Goal: Information Seeking & Learning: Learn about a topic

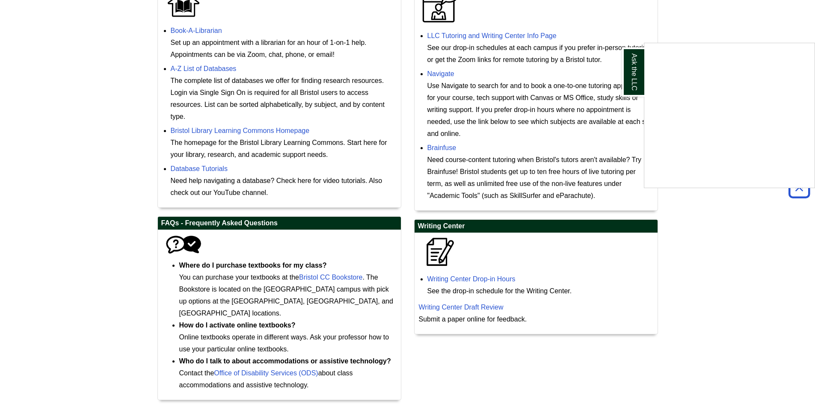
scroll to position [330, 0]
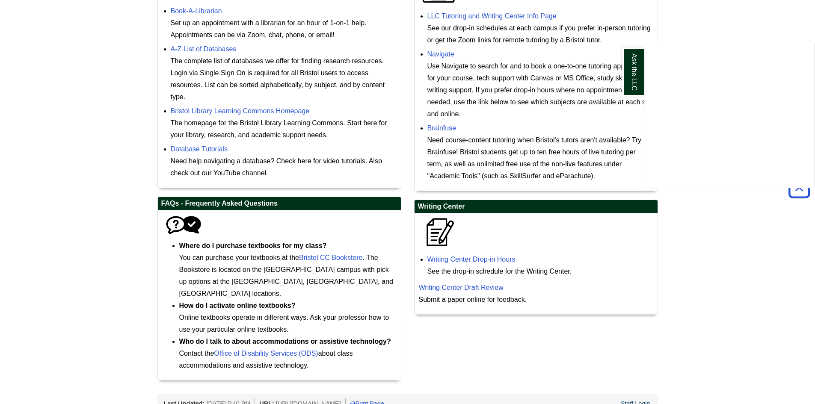
click at [489, 288] on div "Ask the LLC" at bounding box center [407, 202] width 815 height 404
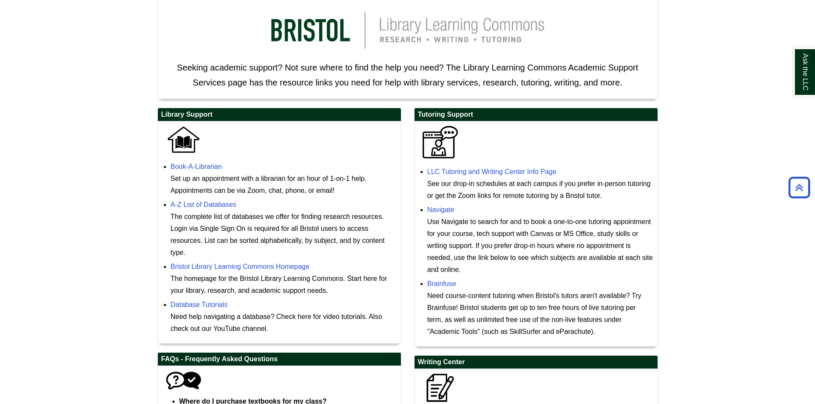
scroll to position [159, 0]
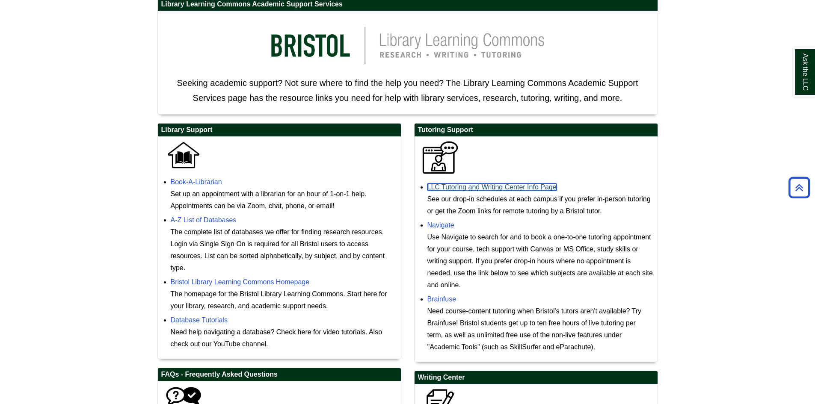
click at [459, 188] on link "LLC Tutoring and Writing Center Info Page" at bounding box center [491, 187] width 129 height 7
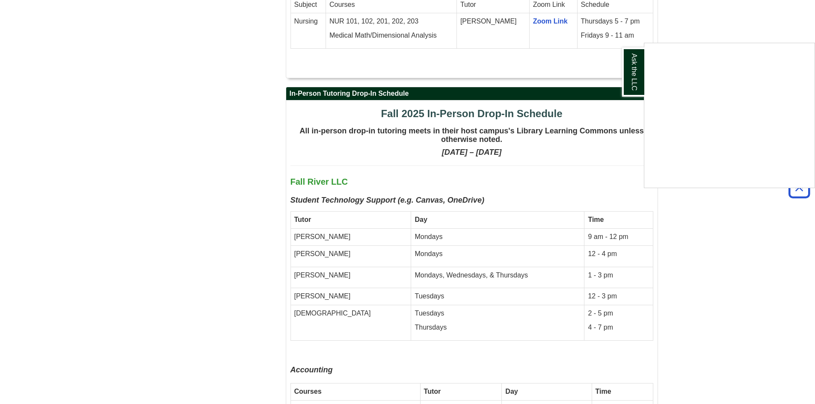
scroll to position [1583, 0]
